Goal: Information Seeking & Learning: Compare options

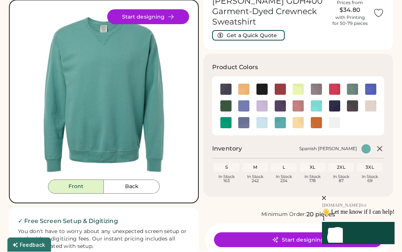
scroll to position [51, 0]
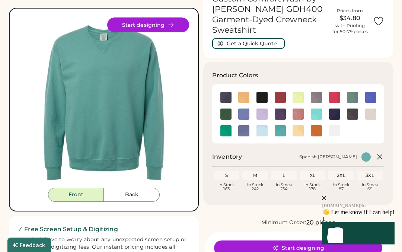
scroll to position [0, 0]
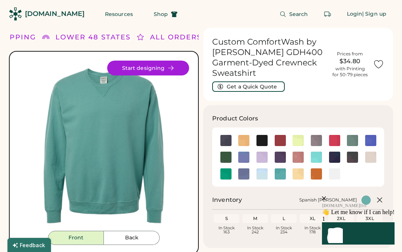
click at [140, 238] on button "Back" at bounding box center [132, 238] width 56 height 14
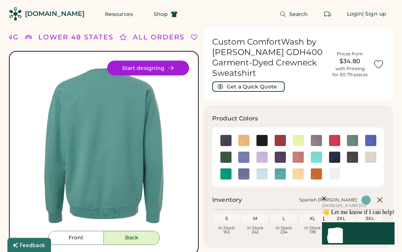
click at [134, 239] on button "Back" at bounding box center [132, 238] width 56 height 14
click at [171, 68] on icon at bounding box center [170, 68] width 7 height 7
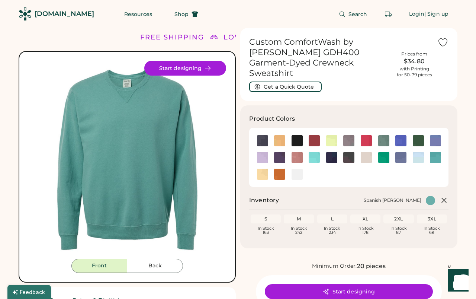
click at [365, 135] on img at bounding box center [366, 140] width 11 height 11
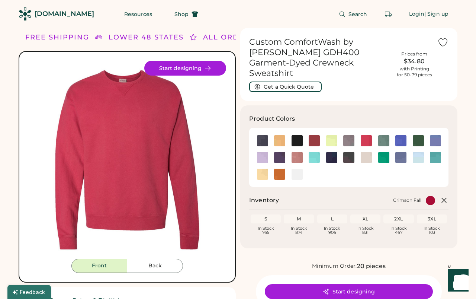
click at [261, 135] on img at bounding box center [262, 140] width 11 height 11
click at [260, 135] on img at bounding box center [262, 140] width 11 height 11
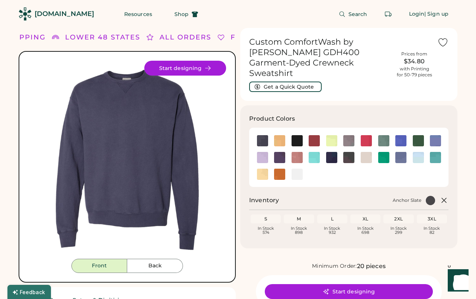
click at [278, 135] on img at bounding box center [279, 140] width 11 height 11
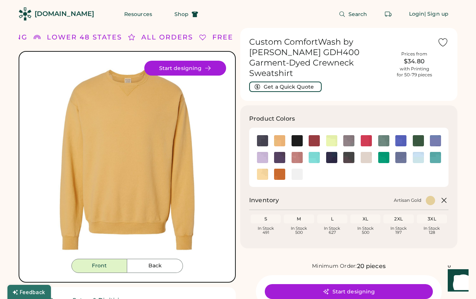
click at [281, 135] on img at bounding box center [279, 140] width 11 height 11
click at [298, 135] on img at bounding box center [297, 140] width 11 height 11
click at [297, 135] on img at bounding box center [297, 140] width 11 height 11
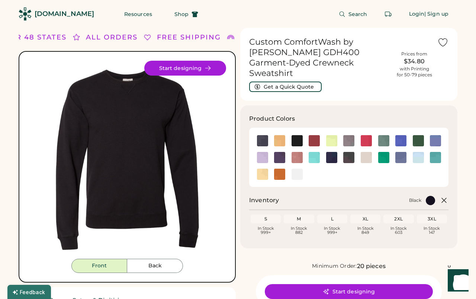
click at [317, 135] on img at bounding box center [314, 140] width 11 height 11
click at [315, 135] on img at bounding box center [314, 140] width 11 height 11
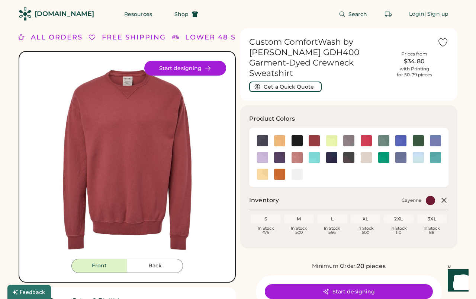
click at [334, 135] on img at bounding box center [331, 140] width 11 height 11
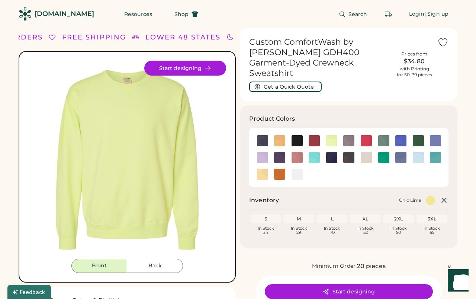
click at [353, 135] on img at bounding box center [348, 140] width 11 height 11
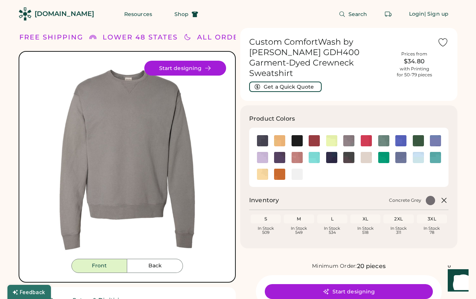
click at [386, 135] on img at bounding box center [383, 140] width 11 height 11
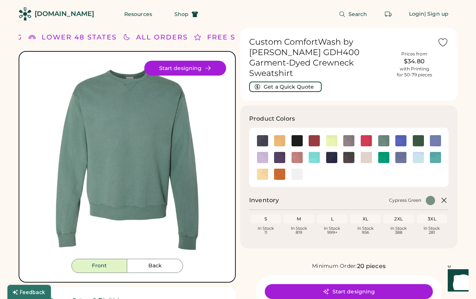
click at [399, 135] on img at bounding box center [400, 140] width 11 height 11
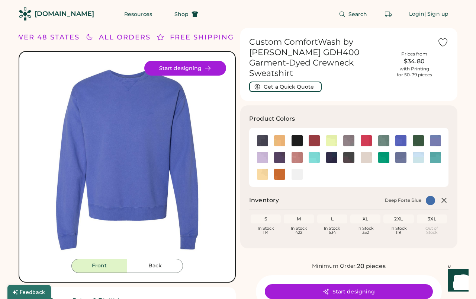
click at [420, 135] on img at bounding box center [418, 140] width 11 height 11
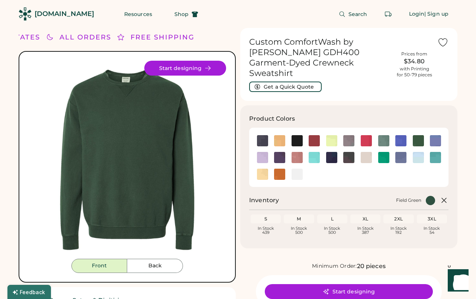
click at [439, 135] on img at bounding box center [435, 140] width 11 height 11
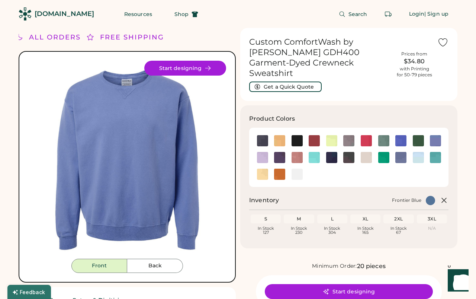
click at [263, 152] on img at bounding box center [262, 157] width 11 height 11
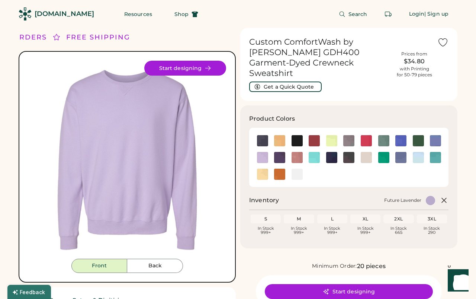
click at [283, 152] on img at bounding box center [279, 157] width 11 height 11
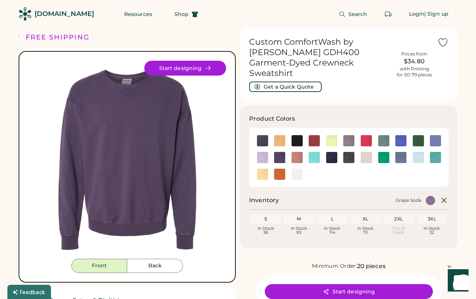
click at [299, 152] on img at bounding box center [297, 157] width 11 height 11
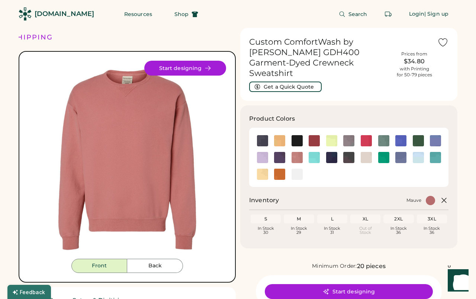
click at [315, 152] on img at bounding box center [314, 157] width 11 height 11
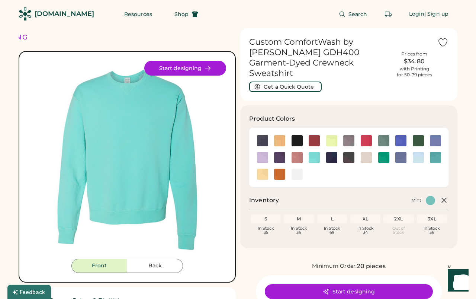
click at [336, 152] on img at bounding box center [331, 157] width 11 height 11
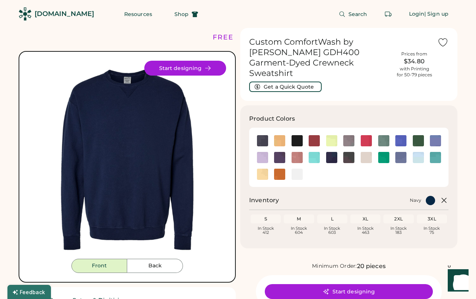
click at [352, 152] on img at bounding box center [348, 157] width 11 height 11
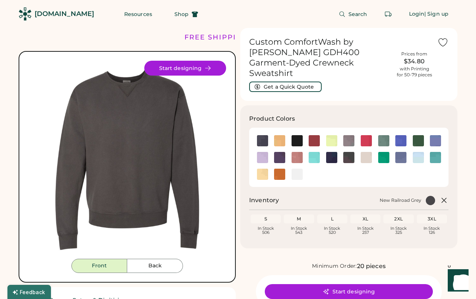
click at [366, 152] on img at bounding box center [366, 157] width 11 height 11
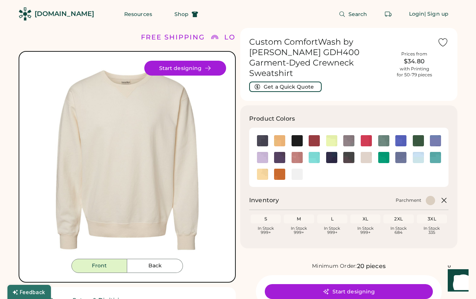
click at [383, 152] on img at bounding box center [383, 157] width 11 height 11
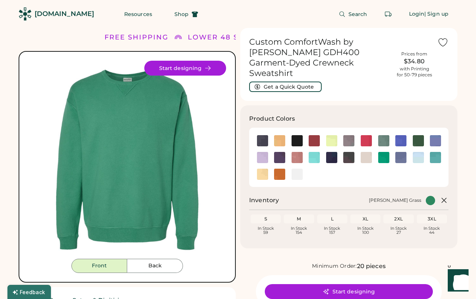
click at [401, 152] on img at bounding box center [400, 157] width 11 height 11
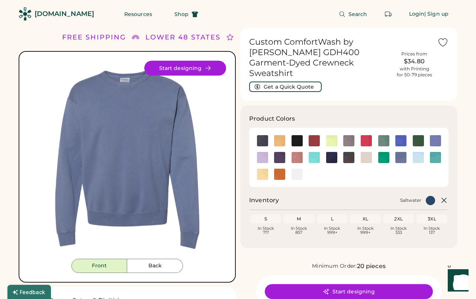
click at [416, 152] on img at bounding box center [418, 157] width 11 height 11
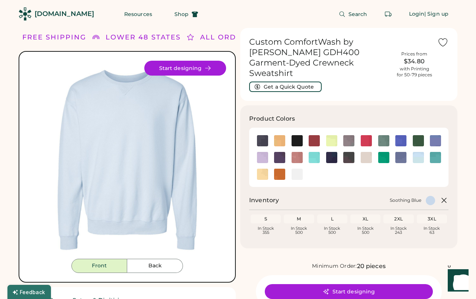
click at [437, 152] on img at bounding box center [435, 157] width 11 height 11
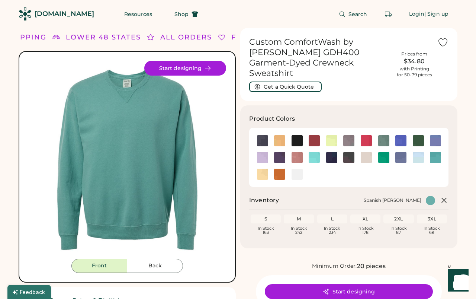
click at [266, 168] on img at bounding box center [262, 173] width 11 height 11
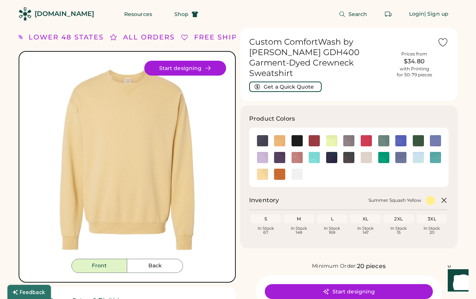
click at [280, 168] on img at bounding box center [279, 173] width 11 height 11
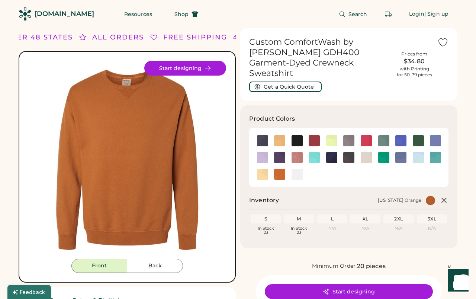
click at [297, 168] on img at bounding box center [297, 173] width 11 height 11
